Goal: Submit feedback/report problem

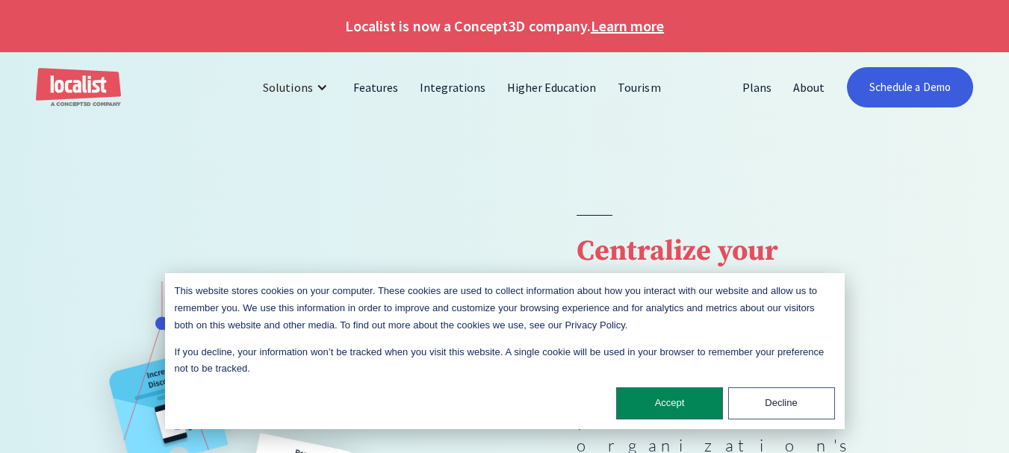
scroll to position [2434, 0]
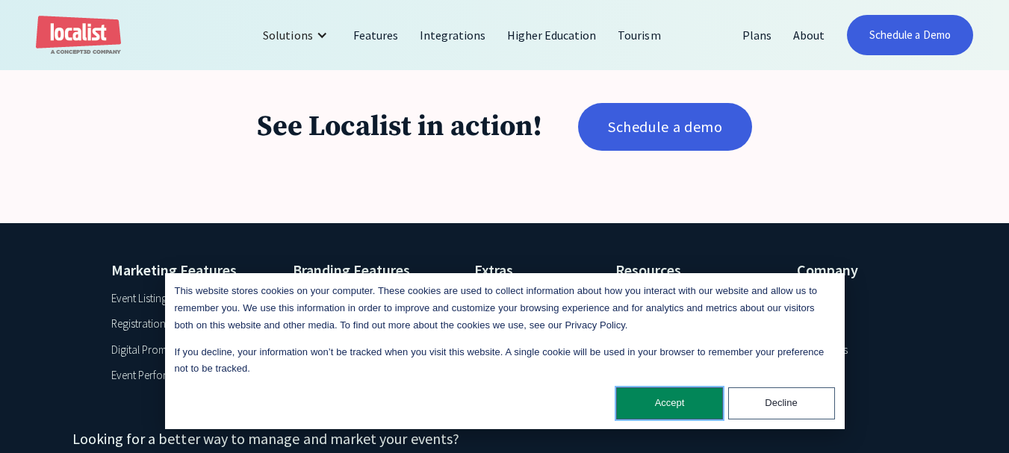
click at [638, 398] on button "Accept" at bounding box center [669, 404] width 107 height 32
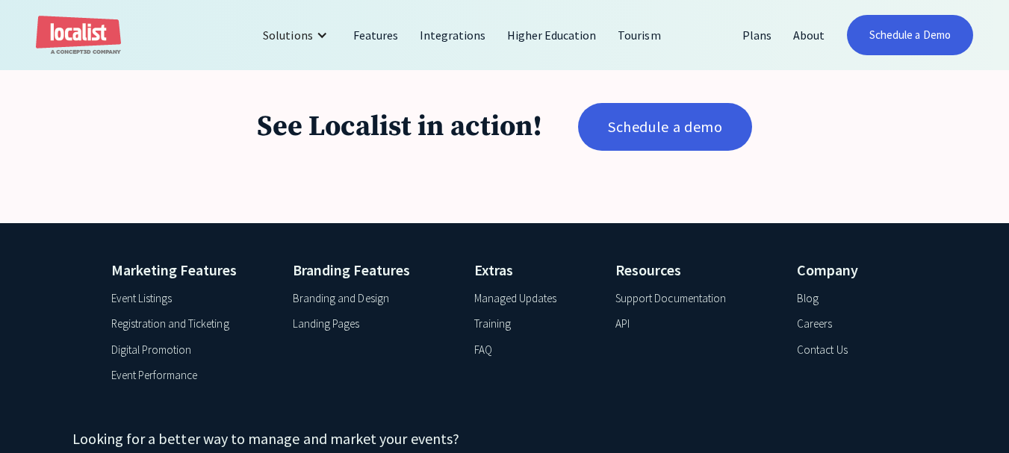
click at [812, 342] on div "Contact Us" at bounding box center [822, 350] width 50 height 17
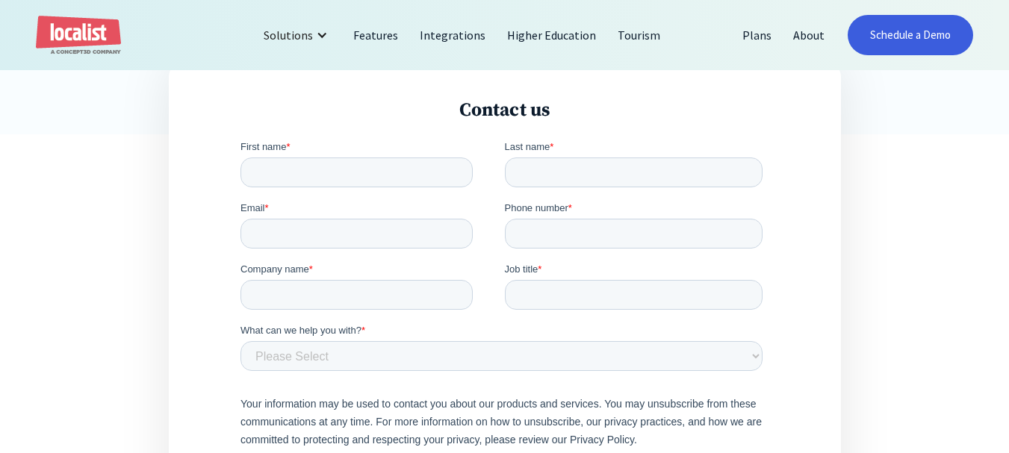
scroll to position [581, 0]
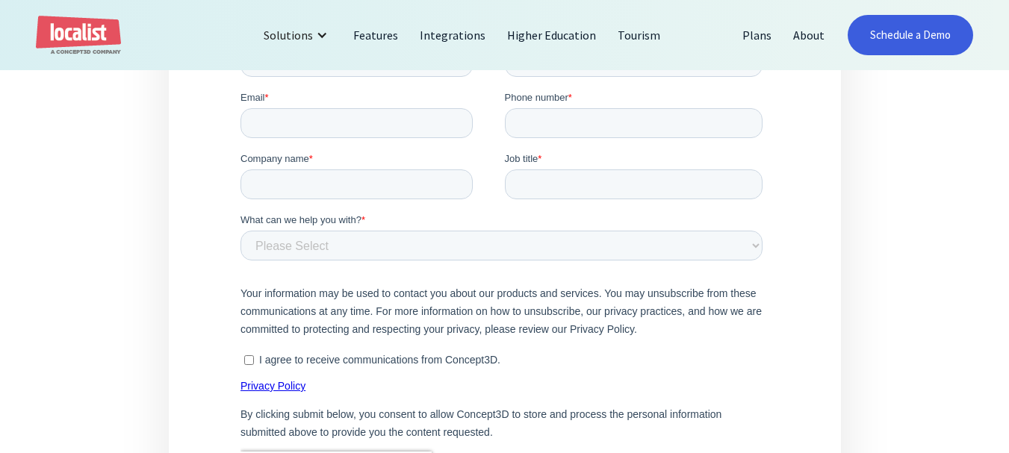
click at [367, 137] on fieldset "Email * Phone number *" at bounding box center [504, 120] width 528 height 61
click at [352, 130] on input "Email *" at bounding box center [356, 123] width 232 height 30
type input "[PERSON_NAME][EMAIL_ADDRESS][DOMAIN_NAME]"
type input "[PERSON_NAME]"
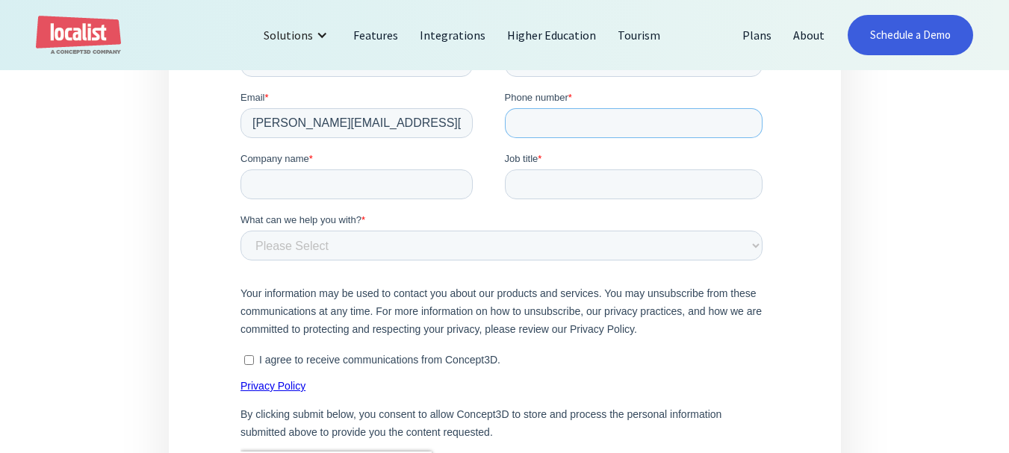
type input "12403358224"
type input "Grandeur Green Services"
click at [316, 242] on select "Please Select Product and Account Support Contact a Sales Team Member Partnersh…" at bounding box center [501, 245] width 522 height 30
select select "General"
click at [240, 230] on select "Please Select Product and Account Support Contact a Sales Team Member Partnersh…" at bounding box center [501, 245] width 522 height 30
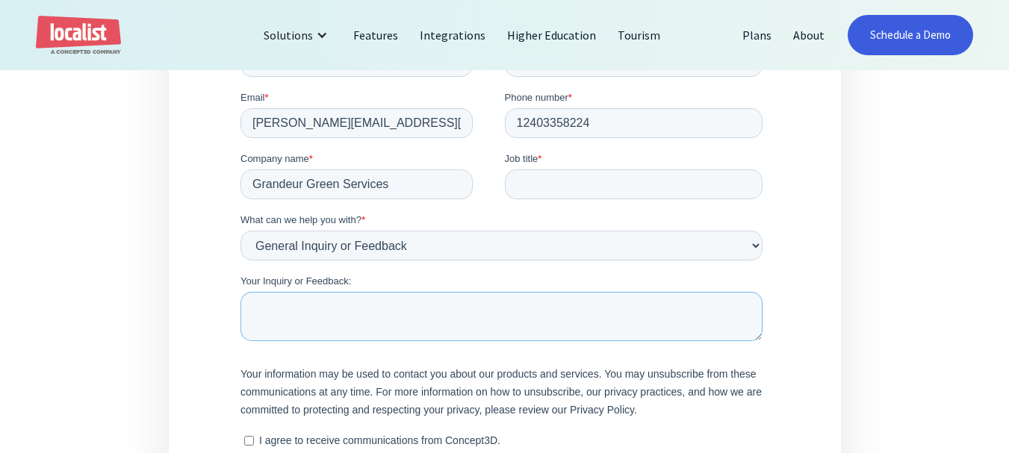
click at [373, 309] on textarea "Your Inquiry or Feedback:" at bounding box center [501, 315] width 522 height 49
paste textarea "Hello, I drove by your facility recently and thought I'd extend a personal clea…"
type textarea "Hello, I drove by your facility recently and thought I'd extend a personal clea…"
click at [616, 164] on label "Job title *" at bounding box center [636, 158] width 264 height 15
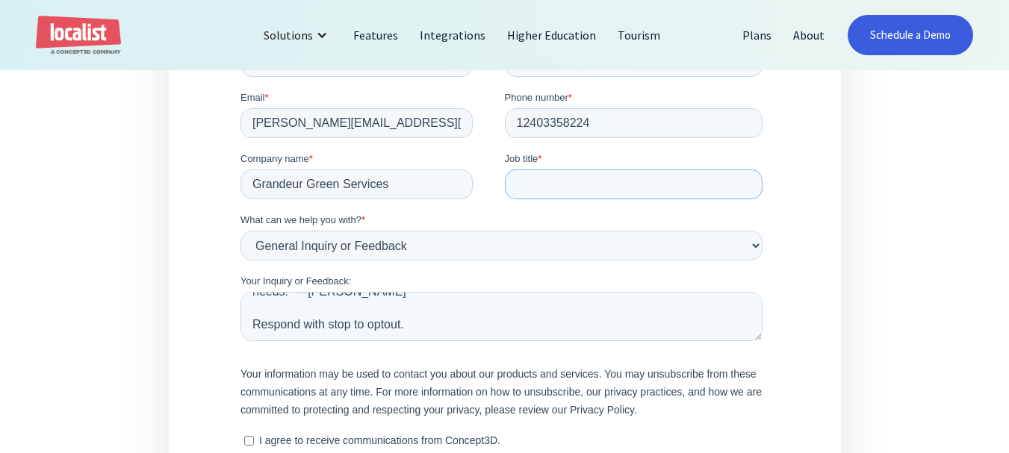
click at [616, 169] on input "Job title *" at bounding box center [633, 184] width 258 height 30
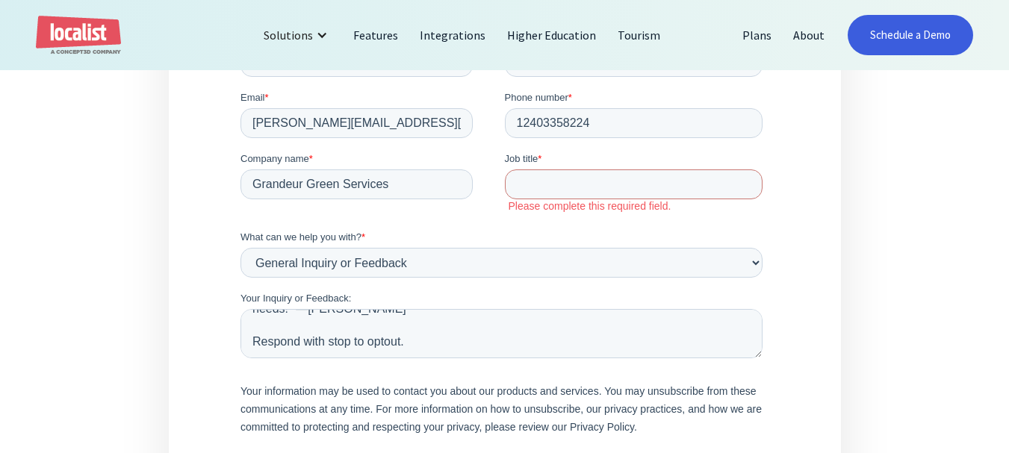
click at [340, 203] on fieldset "Company name * Grandeur Green Services Job title * Please complete this require…" at bounding box center [504, 190] width 528 height 78
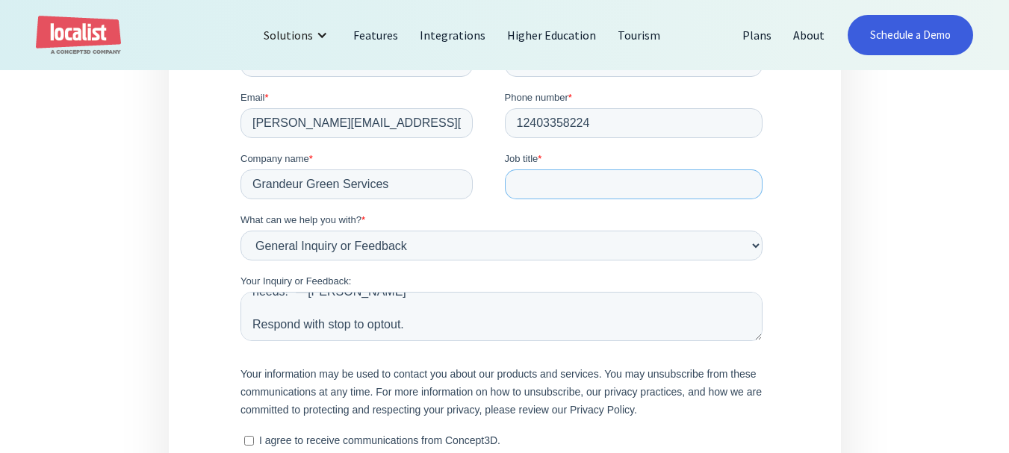
click at [674, 179] on input "Job title *" at bounding box center [633, 184] width 258 height 30
paste input "Business Development Representative"
type input "Business Development Representative"
click at [446, 306] on textarea "Hello, I drove by your facility recently and thought I'd extend a personal clea…" at bounding box center [501, 315] width 522 height 49
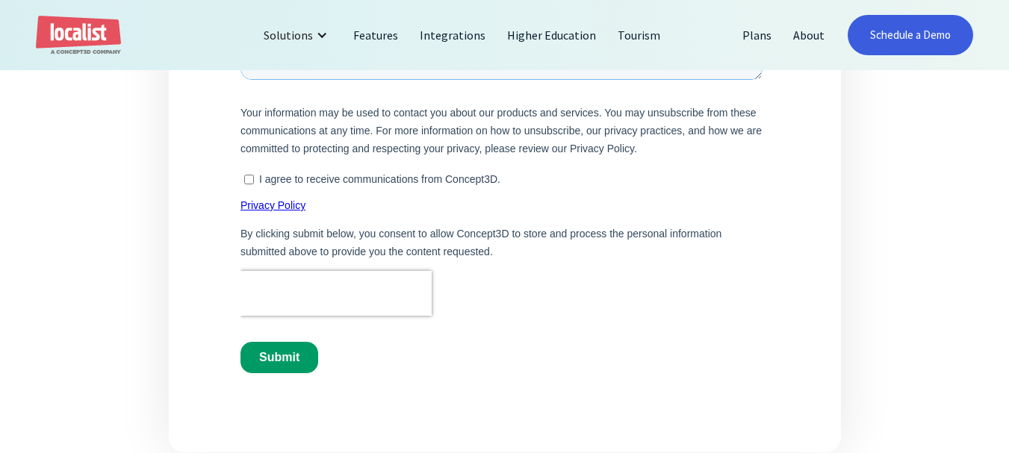
scroll to position [880, 0]
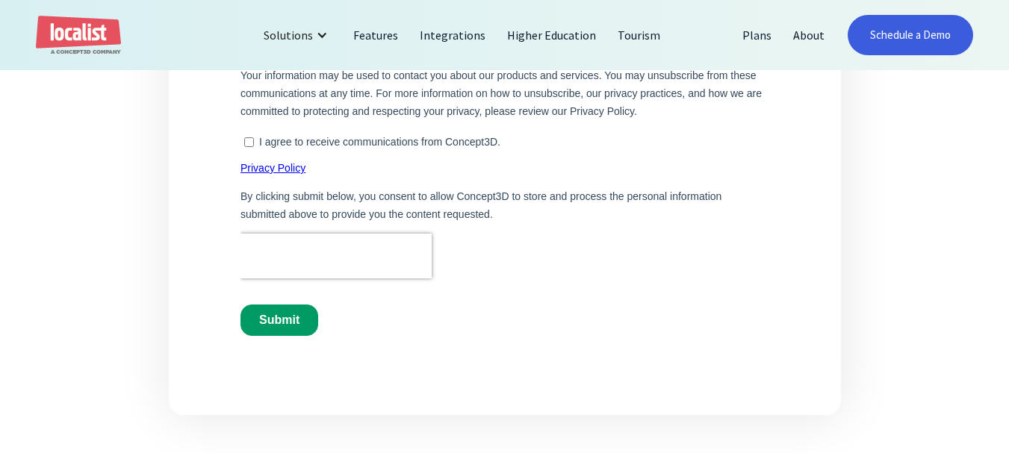
click at [313, 143] on p "I agree to receive communications from Concept3D." at bounding box center [378, 142] width 241 height 12
click at [253, 143] on input "I agree to receive communications from Concept3D." at bounding box center [248, 142] width 10 height 10
checkbox input "true"
click at [280, 320] on input "Submit" at bounding box center [279, 320] width 78 height 31
